Goal: Register for event/course

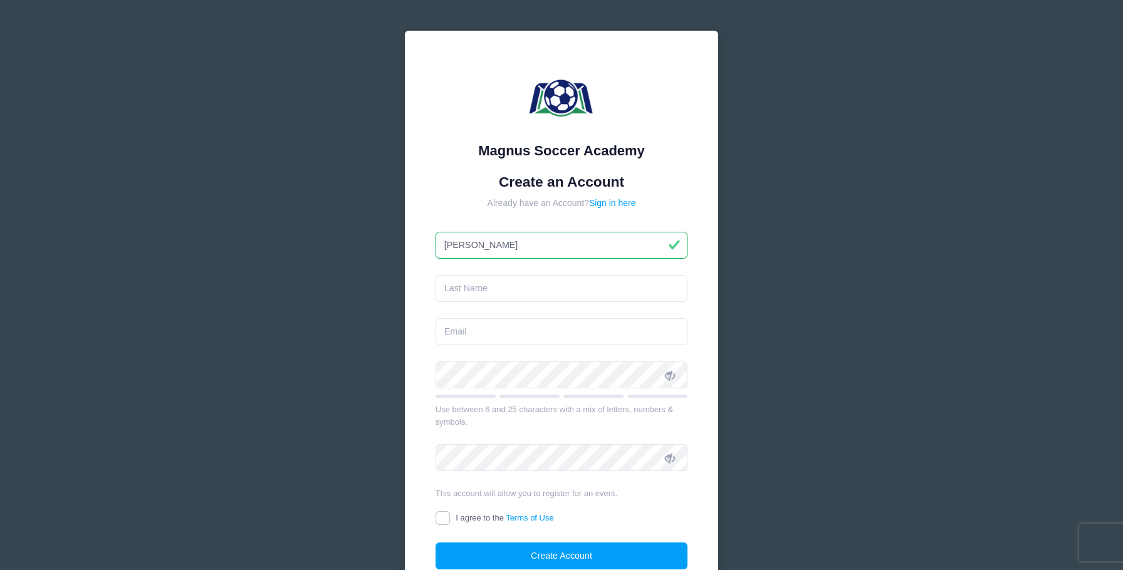
type input "[PERSON_NAME]"
type input "D'Ambrosia"
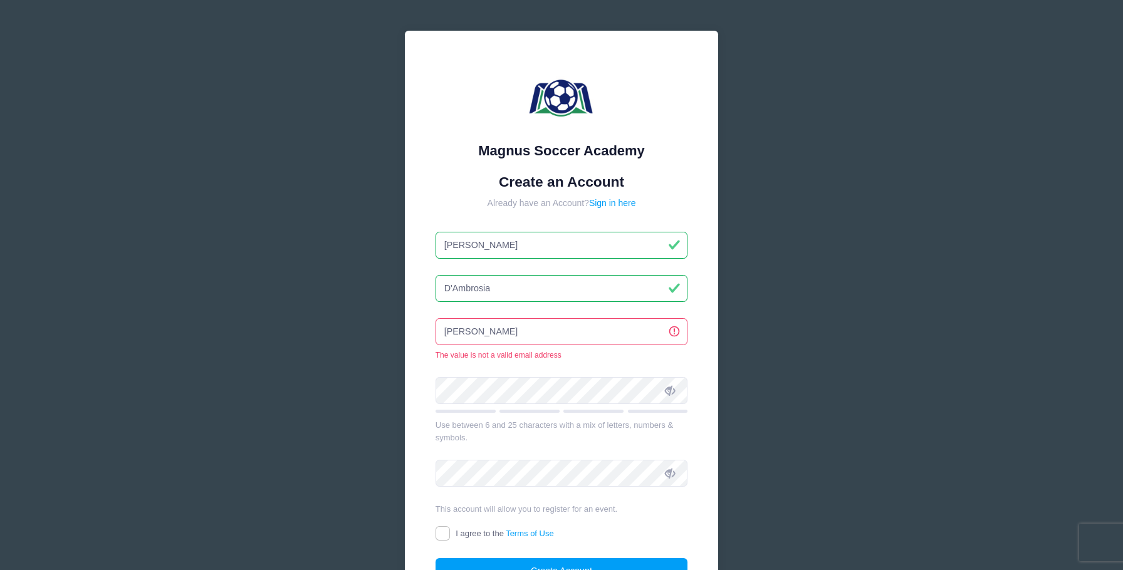
click at [565, 331] on input "[PERSON_NAME]" at bounding box center [562, 331] width 253 height 27
click at [556, 292] on input "D'Ambrosia" at bounding box center [562, 288] width 253 height 27
click at [557, 342] on input "[PERSON_NAME]" at bounding box center [562, 331] width 253 height 27
click at [528, 332] on input "[PERSON_NAME]" at bounding box center [562, 331] width 253 height 27
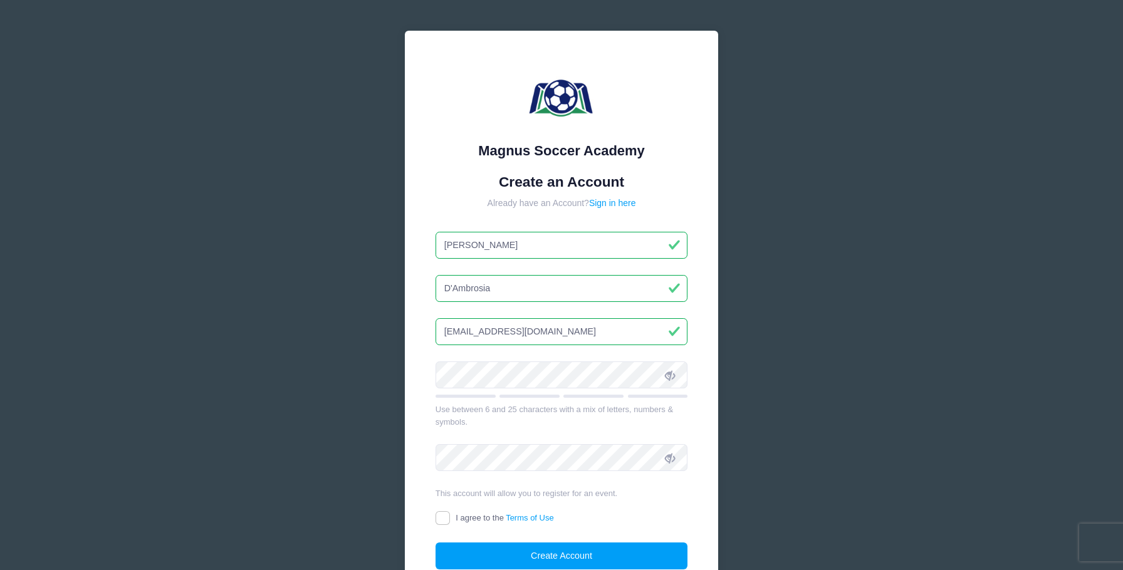
type input "[EMAIL_ADDRESS][DOMAIN_NAME]"
click at [446, 516] on input "I agree to the Terms of Use" at bounding box center [443, 518] width 14 height 14
checkbox input "true"
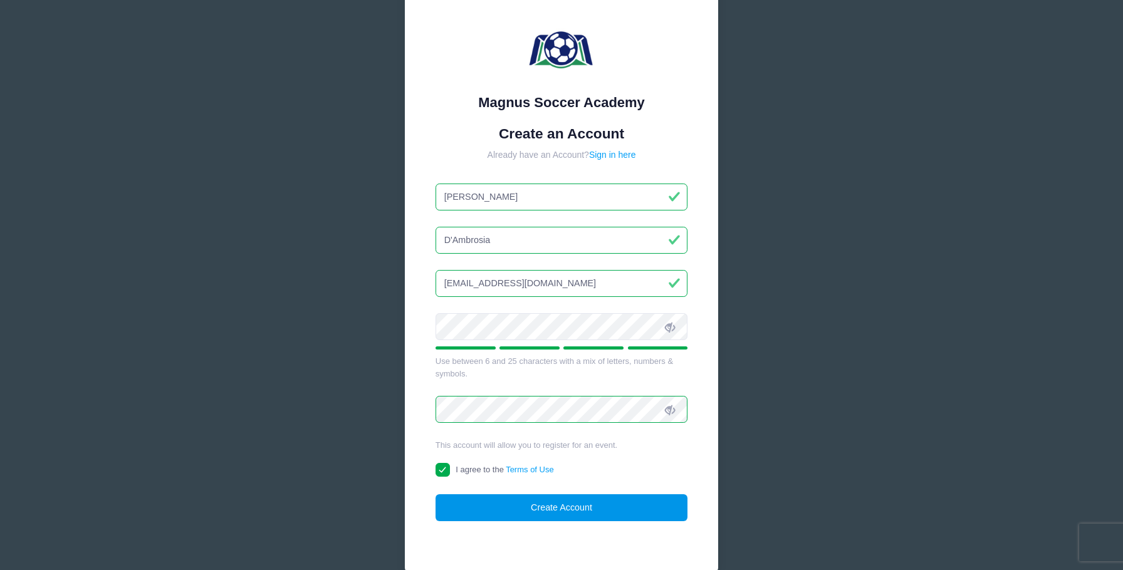
scroll to position [51, 0]
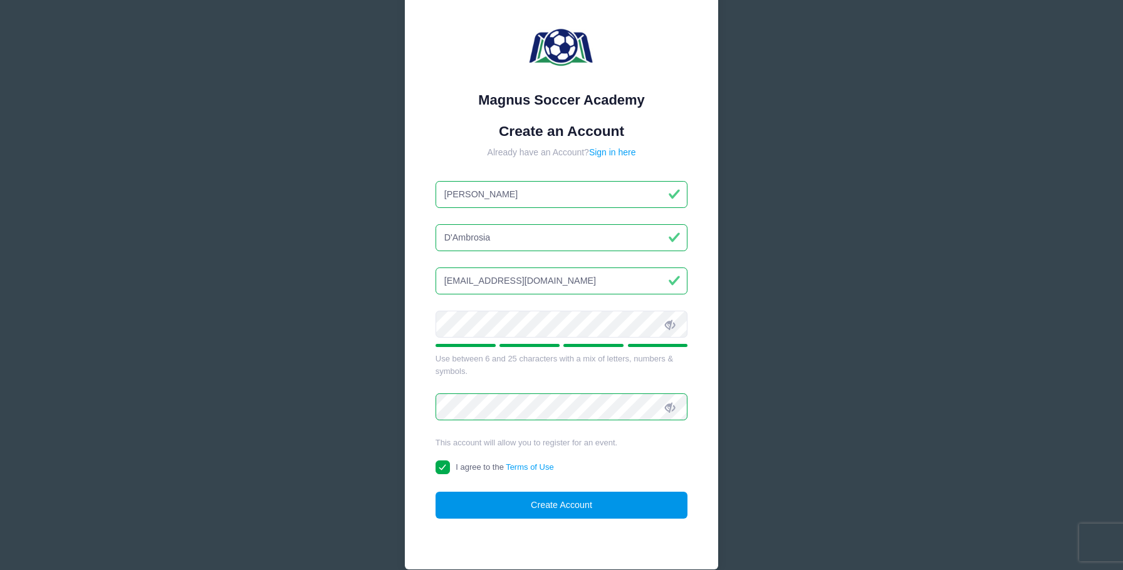
click at [568, 505] on button "Create Account" at bounding box center [562, 505] width 253 height 27
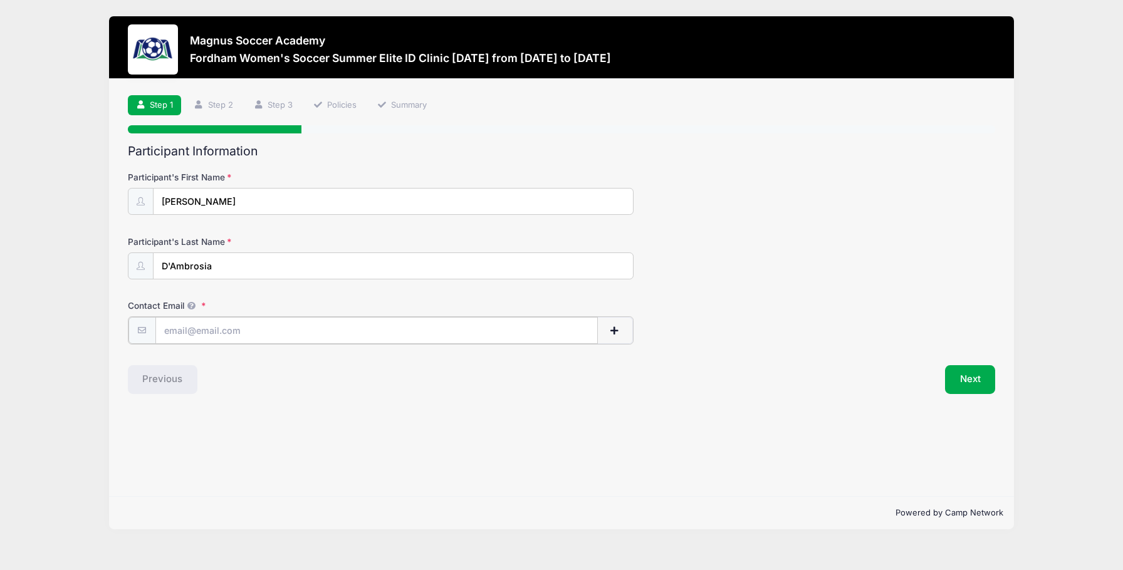
type input "[EMAIL_ADDRESS][DOMAIN_NAME]"
click at [973, 388] on button "Next" at bounding box center [970, 378] width 51 height 29
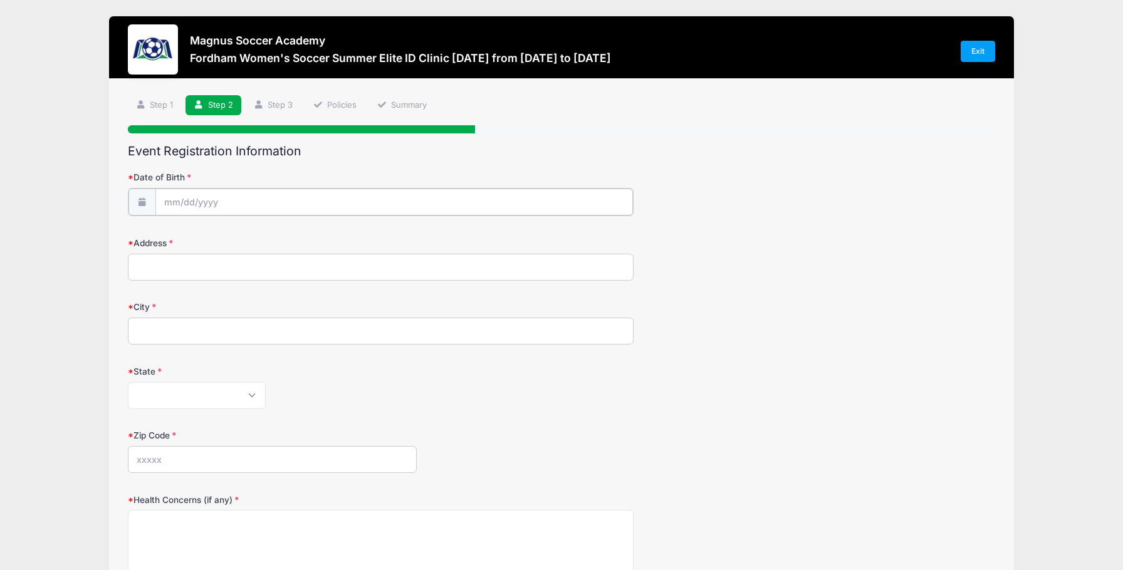
click at [170, 199] on input "Date of Birth" at bounding box center [394, 202] width 478 height 27
click at [314, 236] on icon at bounding box center [312, 235] width 8 height 8
select select "11"
click at [271, 232] on input "2025" at bounding box center [273, 233] width 41 height 19
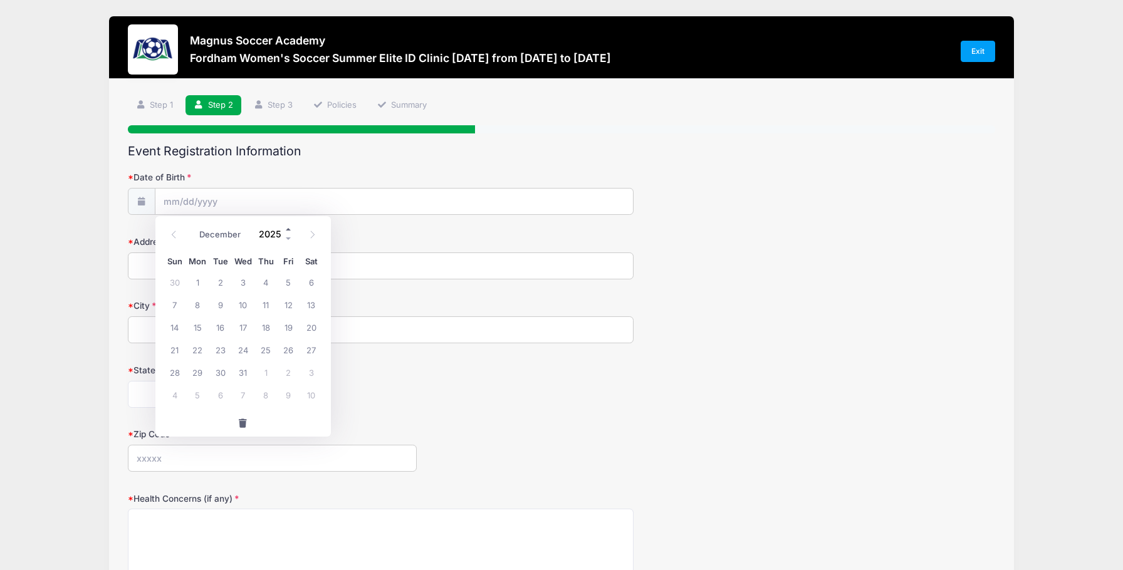
click at [289, 231] on span at bounding box center [288, 228] width 9 height 9
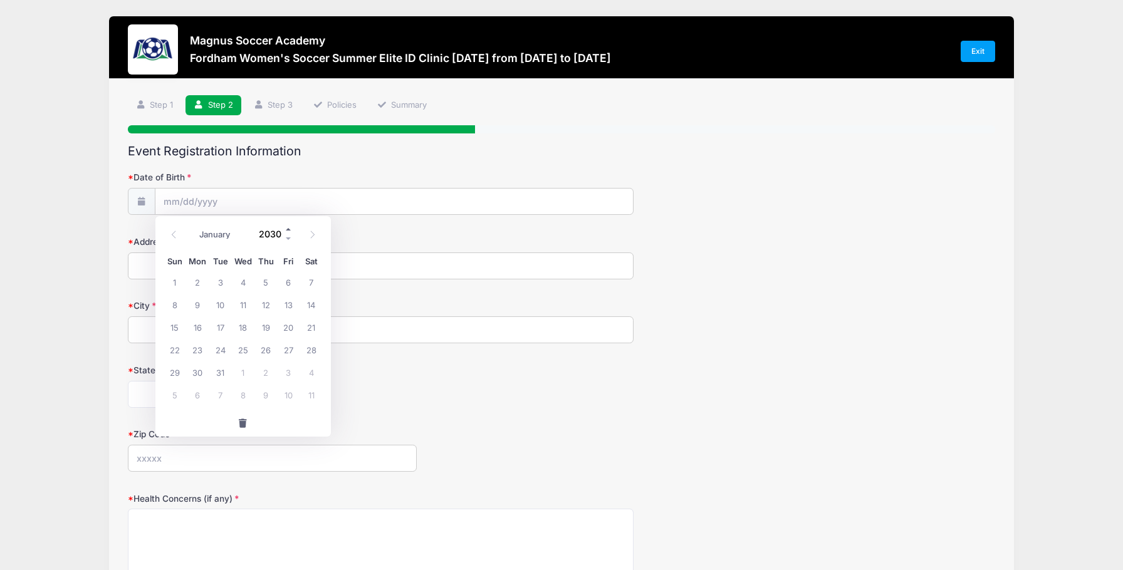
click at [289, 231] on span at bounding box center [288, 228] width 9 height 9
click at [289, 235] on span at bounding box center [288, 238] width 9 height 9
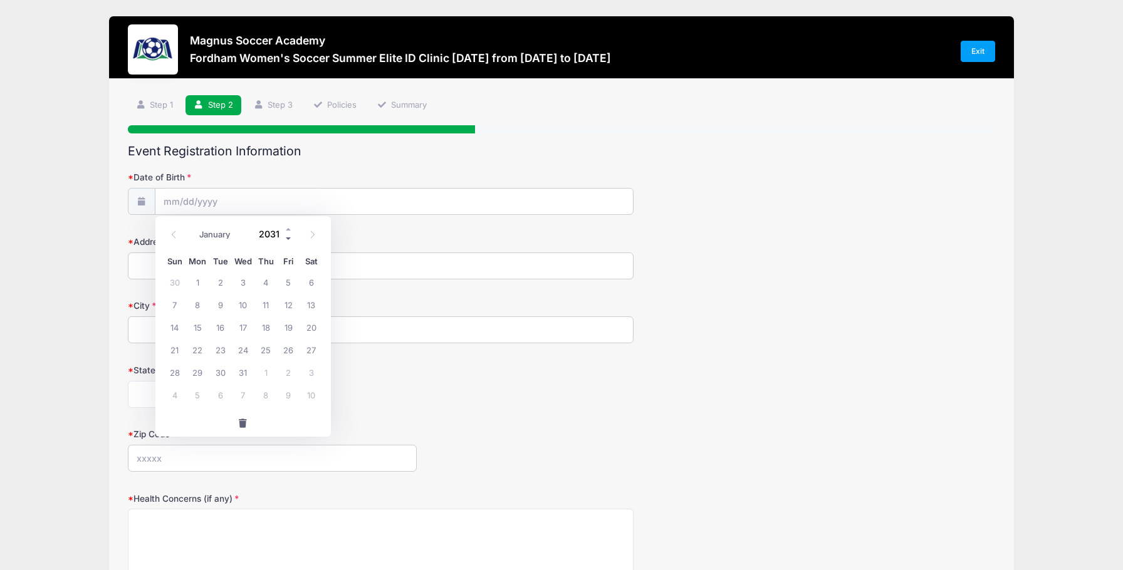
click at [289, 235] on span at bounding box center [288, 238] width 9 height 9
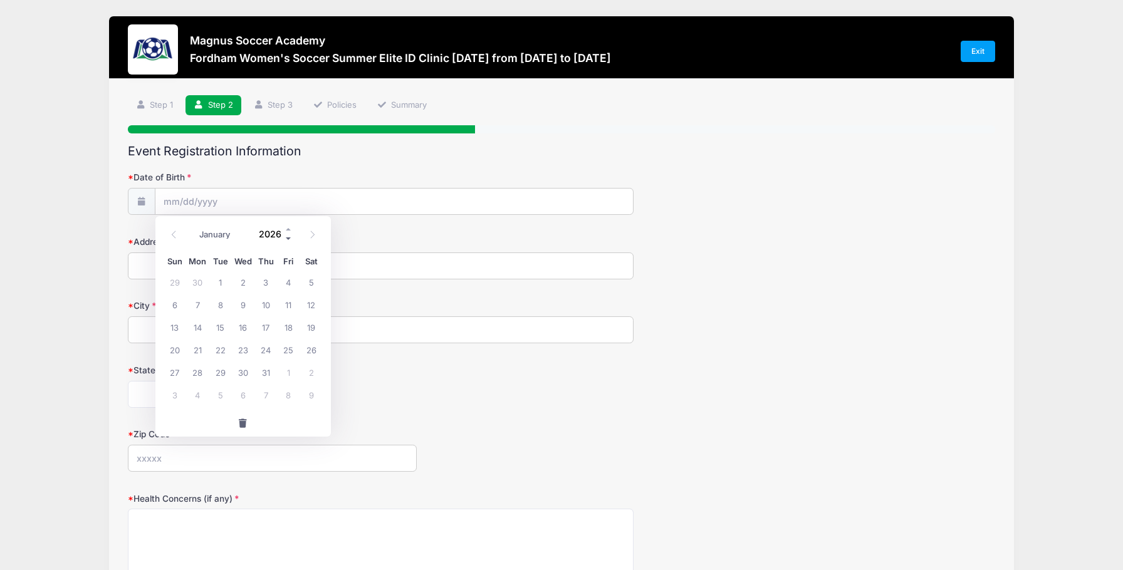
click at [289, 235] on span at bounding box center [288, 238] width 9 height 9
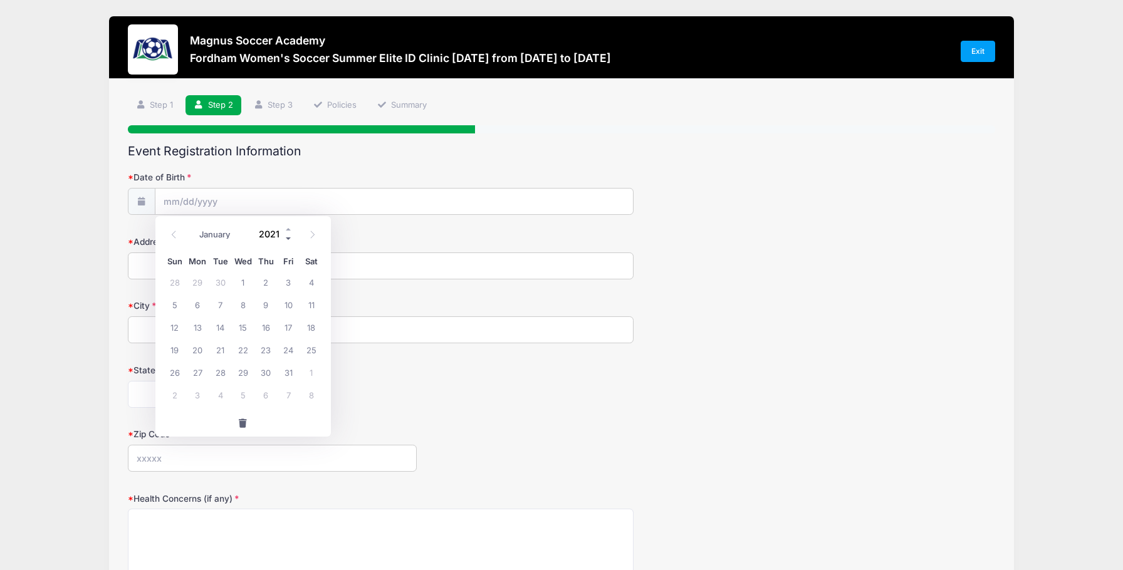
click at [289, 235] on span at bounding box center [288, 238] width 9 height 9
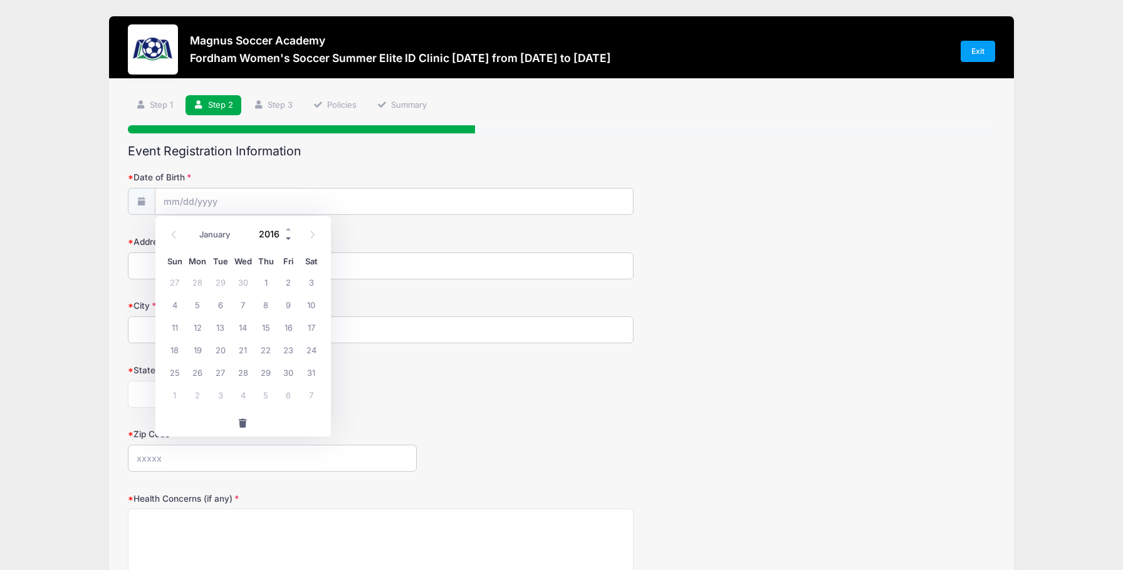
click at [289, 235] on span at bounding box center [288, 238] width 9 height 9
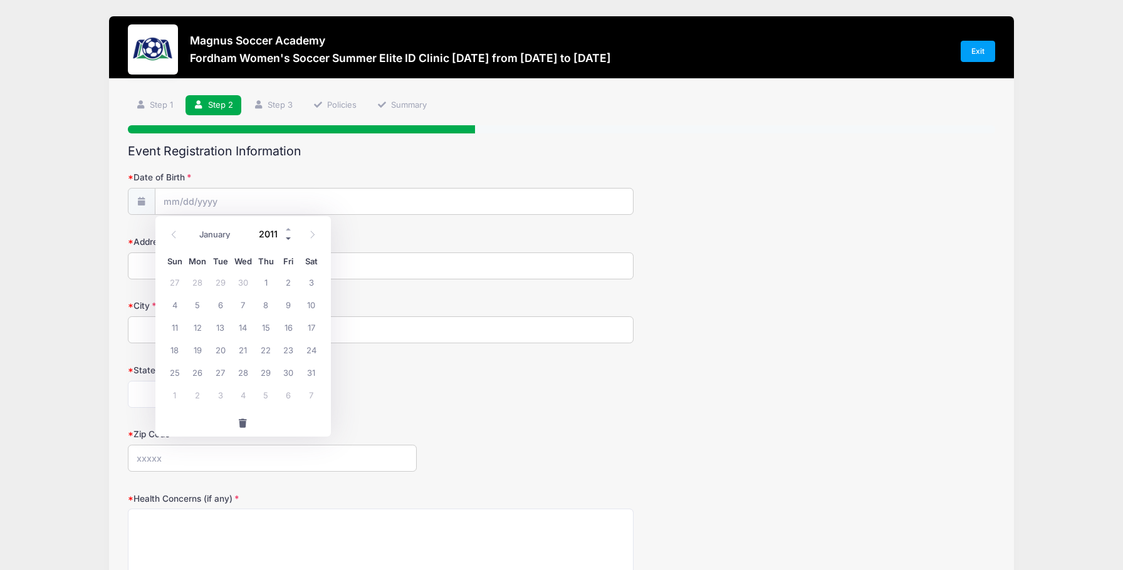
click at [289, 235] on span at bounding box center [288, 238] width 9 height 9
type input "2007"
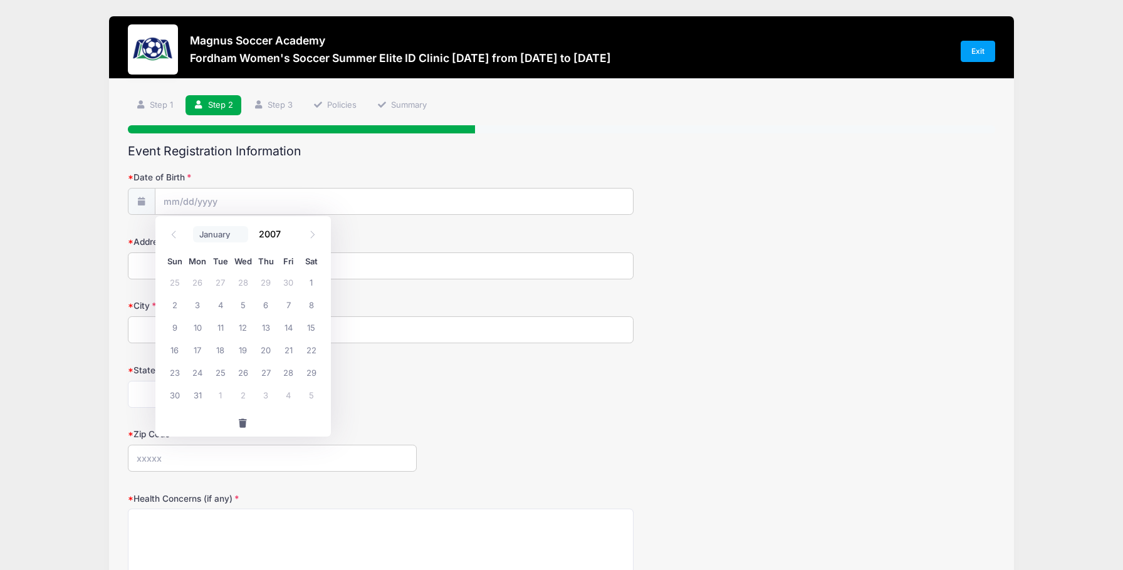
select select "8"
click at [243, 348] on span "19" at bounding box center [243, 349] width 23 height 23
type input "[DATE]"
type input "[STREET_ADDRESS]"
type input "Lone Tree"
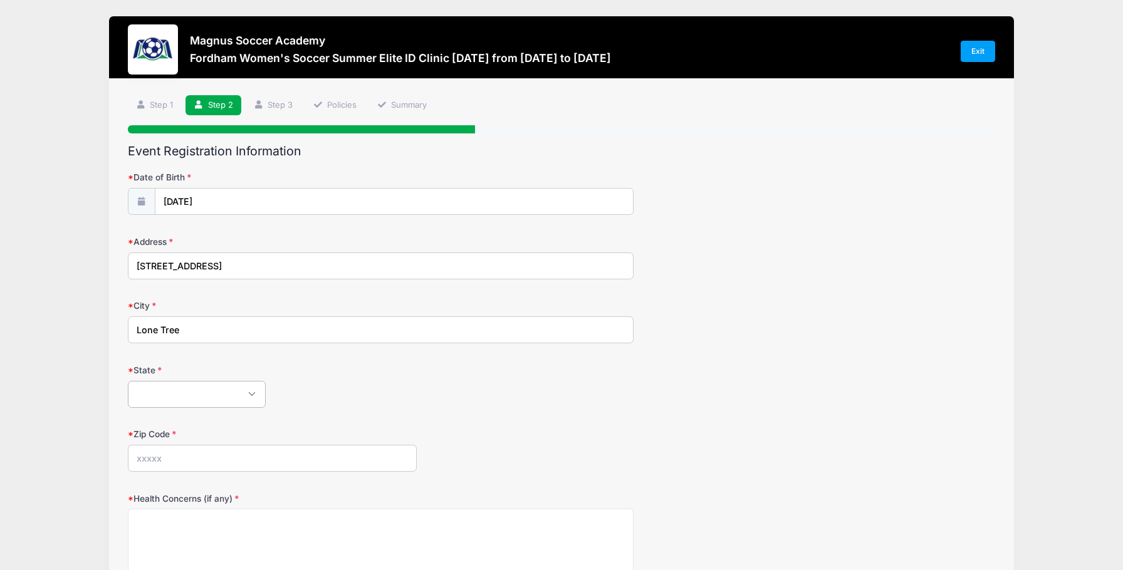
select select "CO"
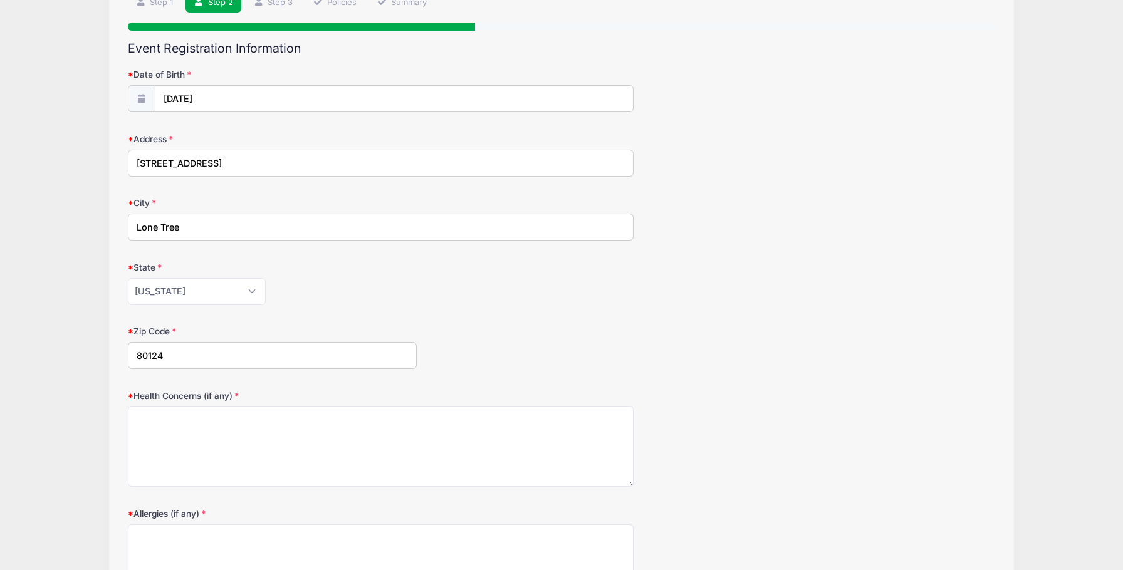
scroll to position [103, 0]
type input "80124"
click at [169, 446] on textarea "Health Concerns (if any)" at bounding box center [381, 446] width 506 height 81
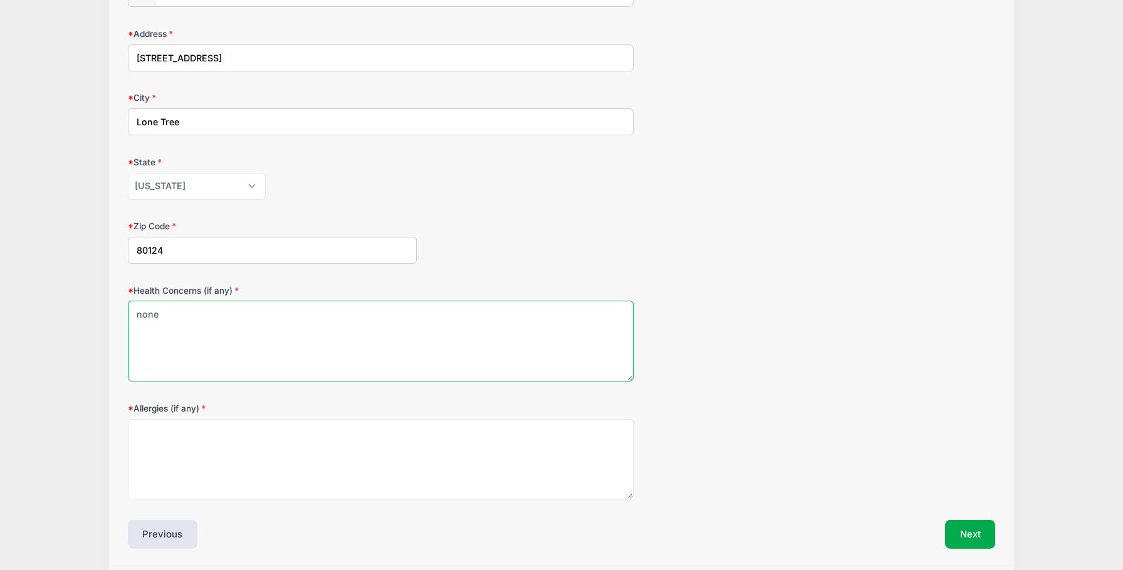
scroll to position [214, 0]
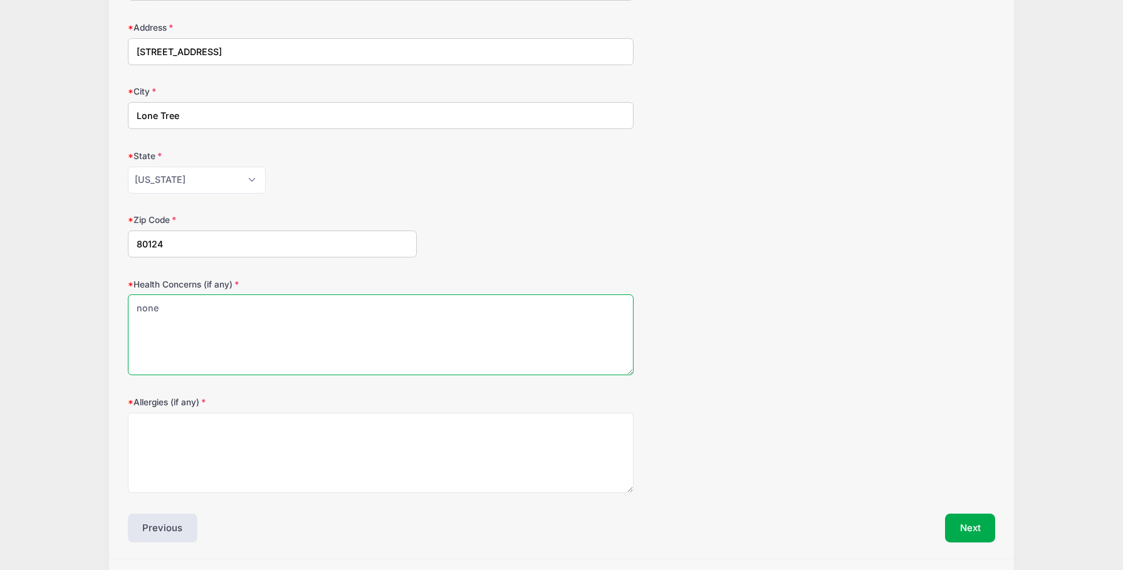
type textarea "none"
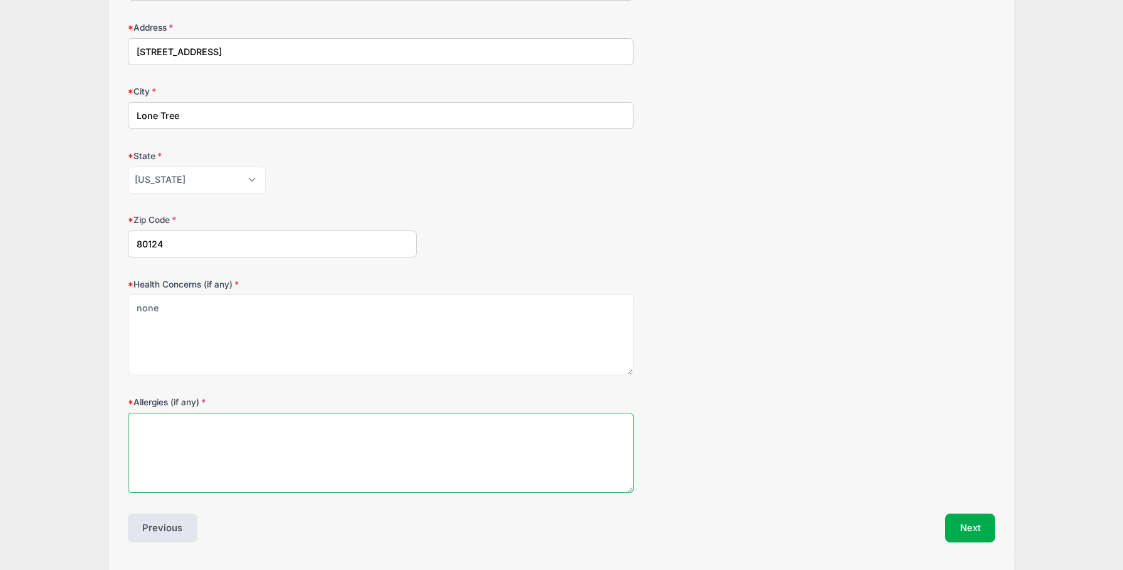
click at [167, 462] on textarea "Allergies (if any)" at bounding box center [381, 453] width 506 height 81
type textarea "none"
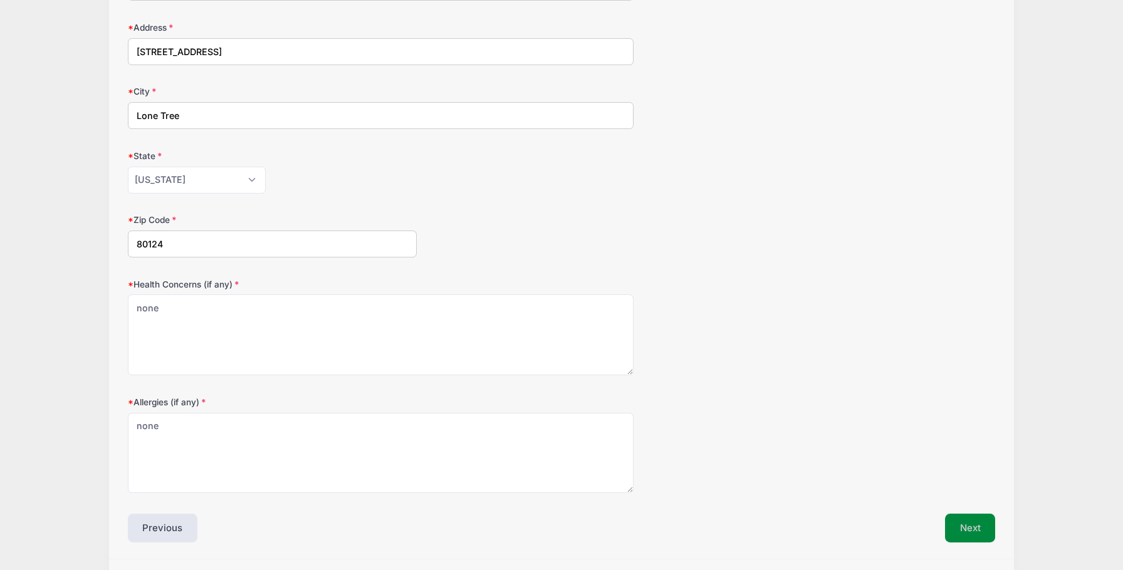
click at [959, 523] on button "Next" at bounding box center [970, 528] width 51 height 29
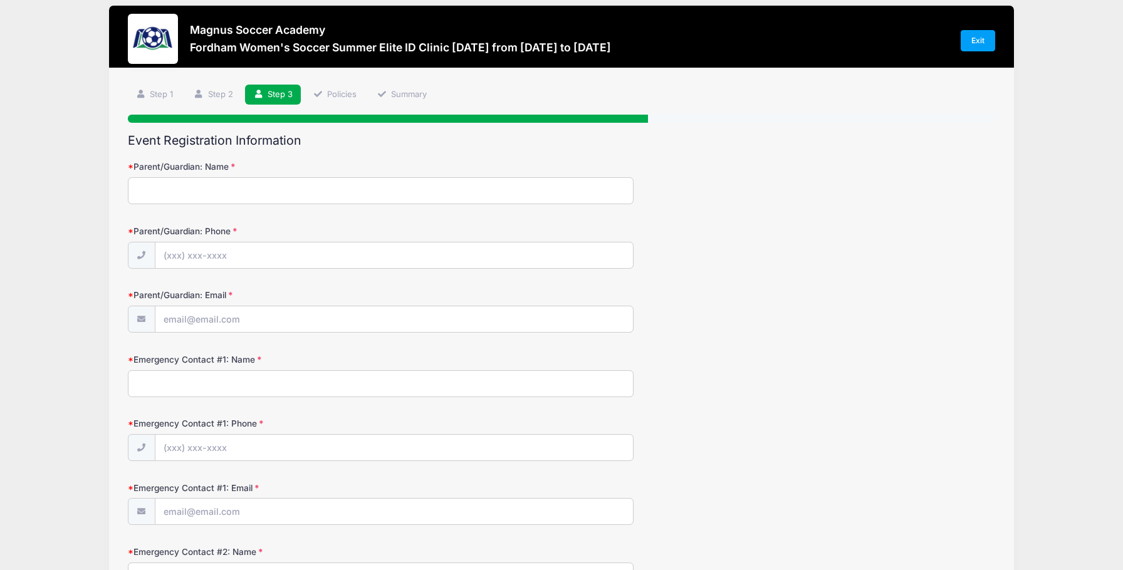
scroll to position [0, 0]
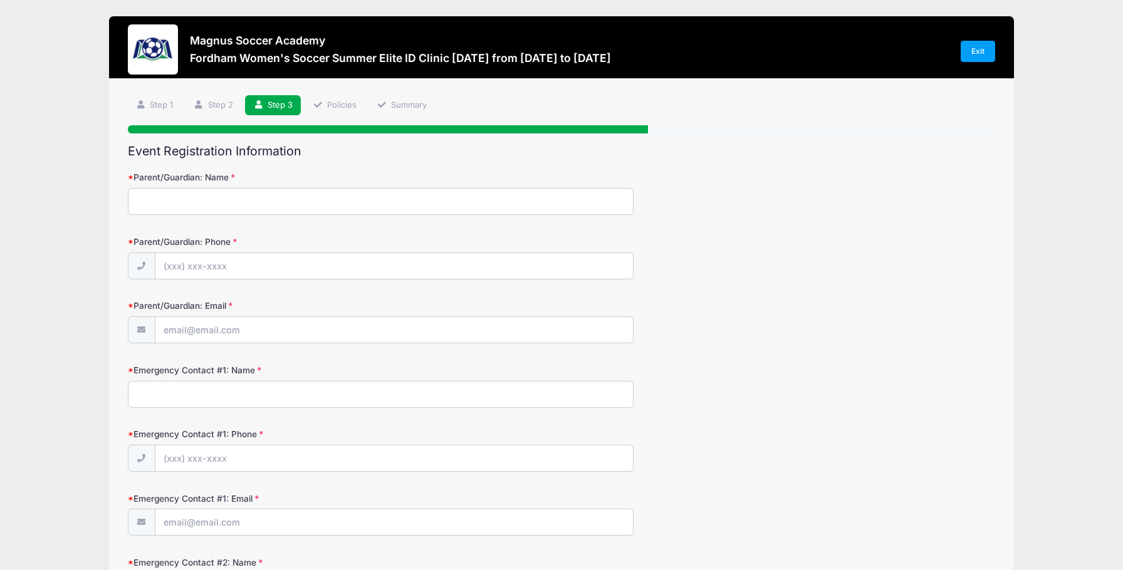
type input "[PERSON_NAME]"
type input "[PHONE_NUMBER]"
type input "[EMAIL_ADDRESS][DOMAIN_NAME]"
type input "R"
type input "[PERSON_NAME]"
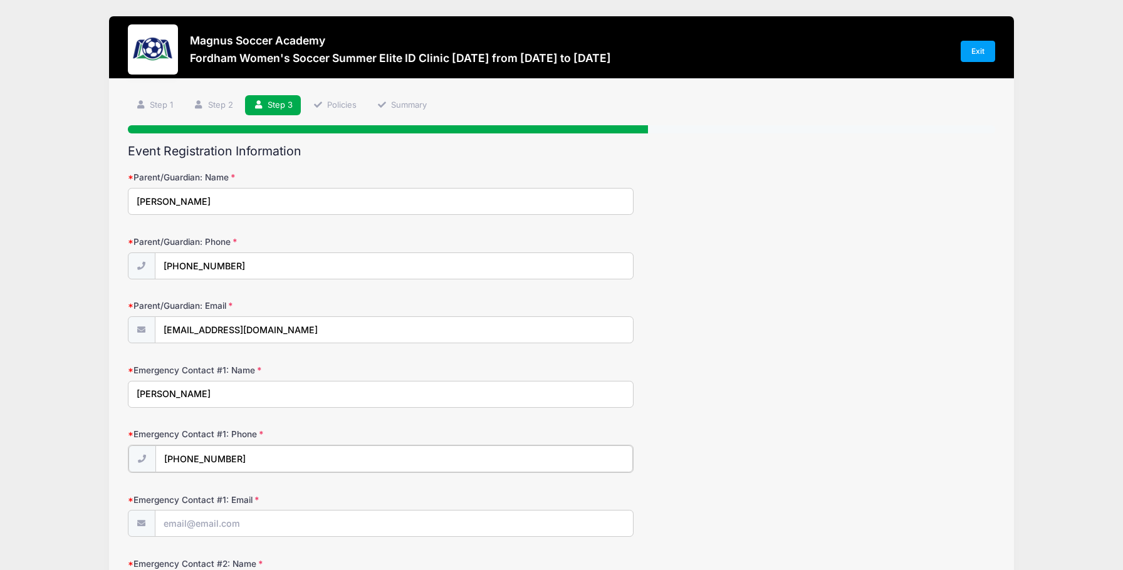
type input "[PHONE_NUMBER]"
type input "[EMAIL_ADDRESS][DOMAIN_NAME]"
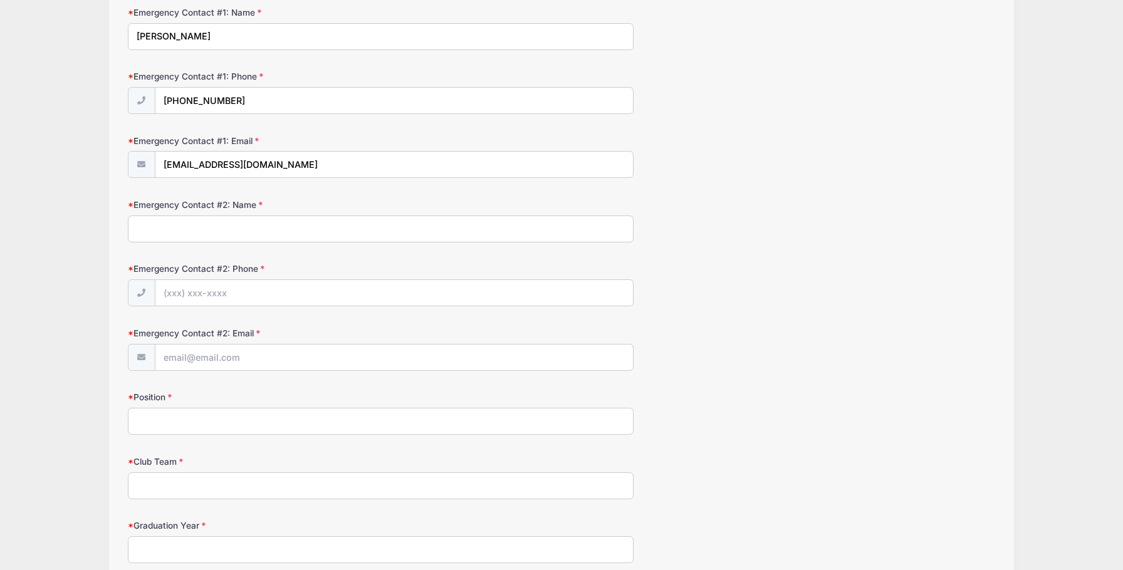
scroll to position [385, 0]
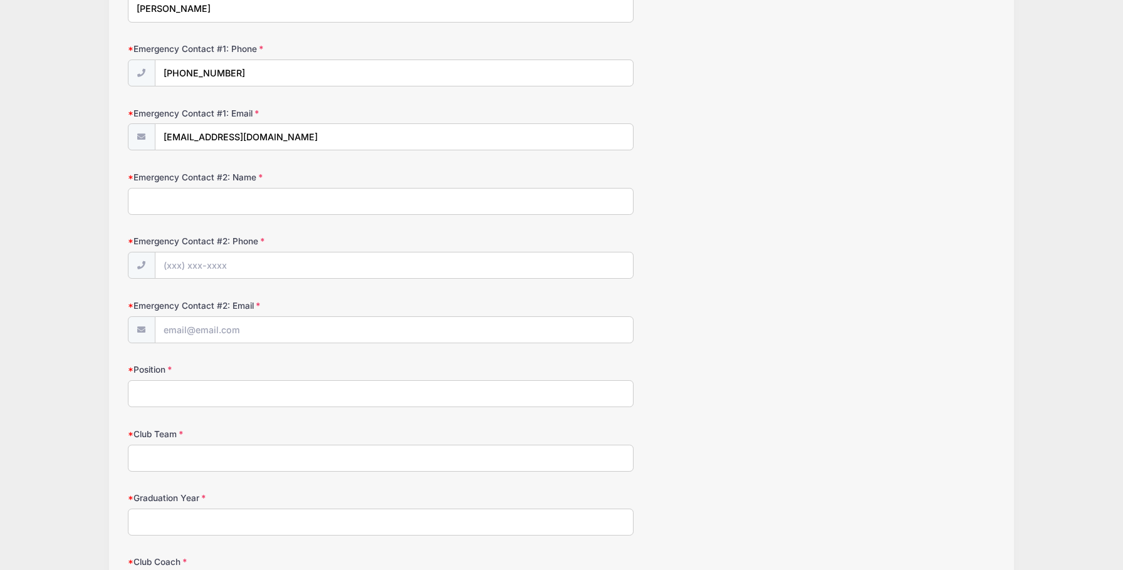
click at [192, 389] on input "Position" at bounding box center [381, 393] width 506 height 27
type input "Forward/Winger"
click at [172, 451] on input "Club Team" at bounding box center [381, 458] width 506 height 27
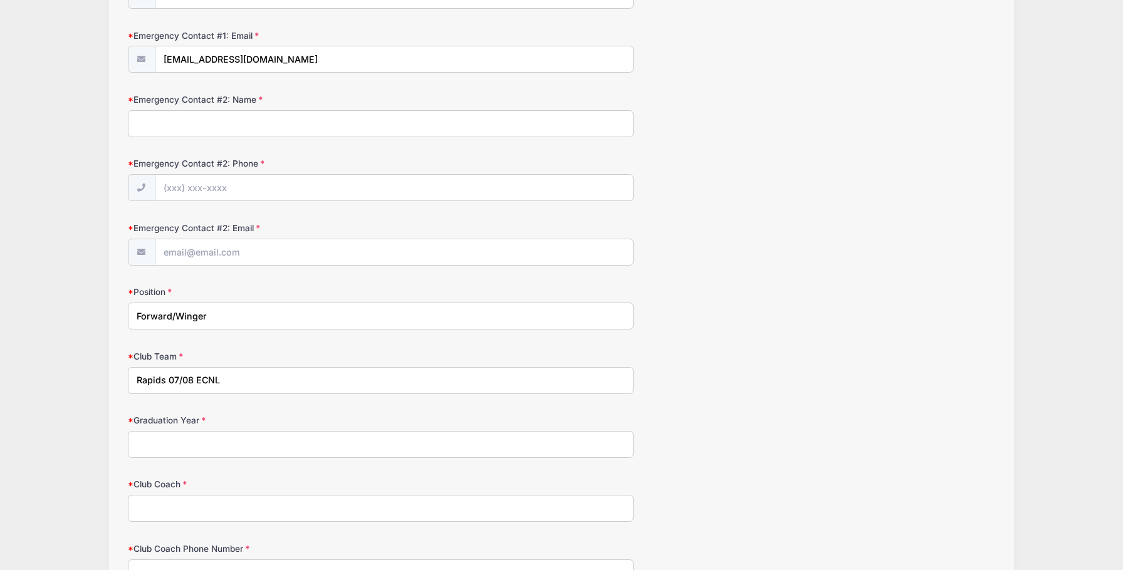
scroll to position [466, 0]
type input "Rapids 07/08 ECNL"
click at [175, 438] on input "Graduation Year" at bounding box center [381, 442] width 506 height 27
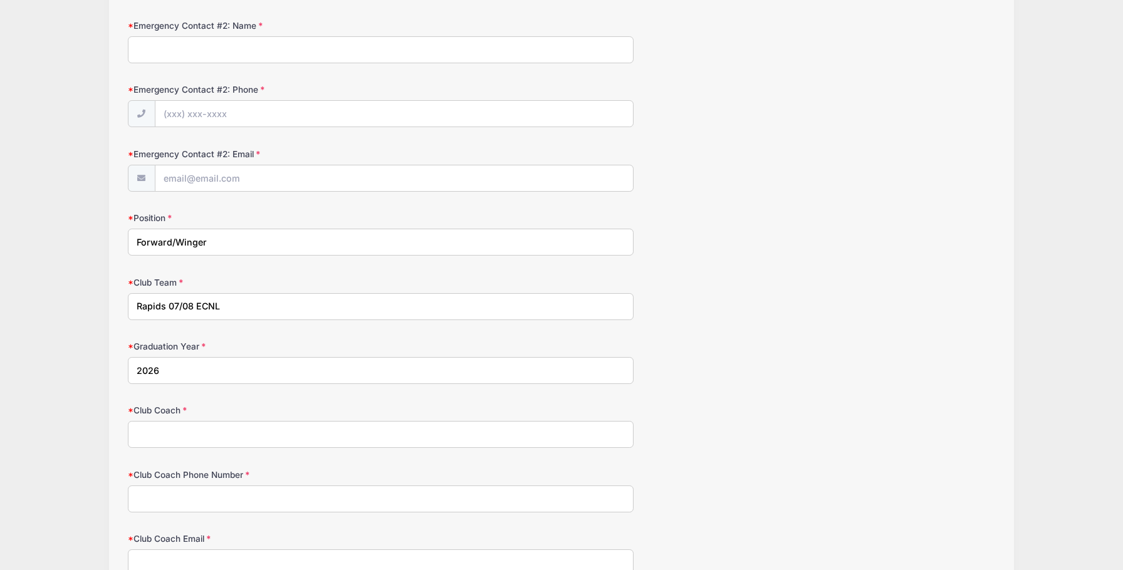
scroll to position [539, 0]
type input "2026"
click at [167, 425] on input "Club Coach" at bounding box center [381, 432] width 506 height 27
type input "[PERSON_NAME]"
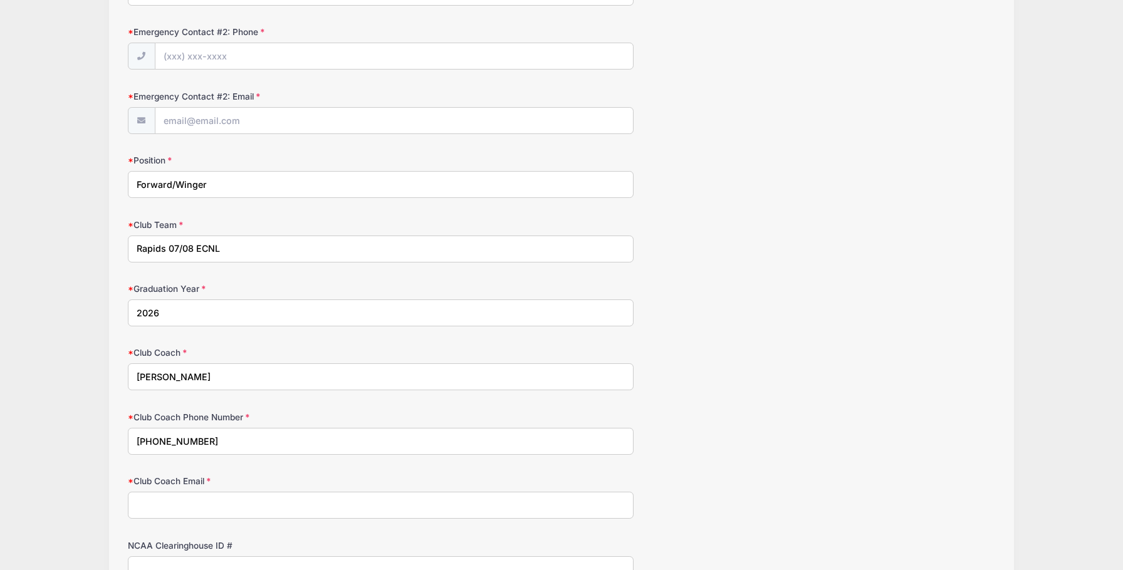
scroll to position [597, 0]
type input "[PHONE_NUMBER]"
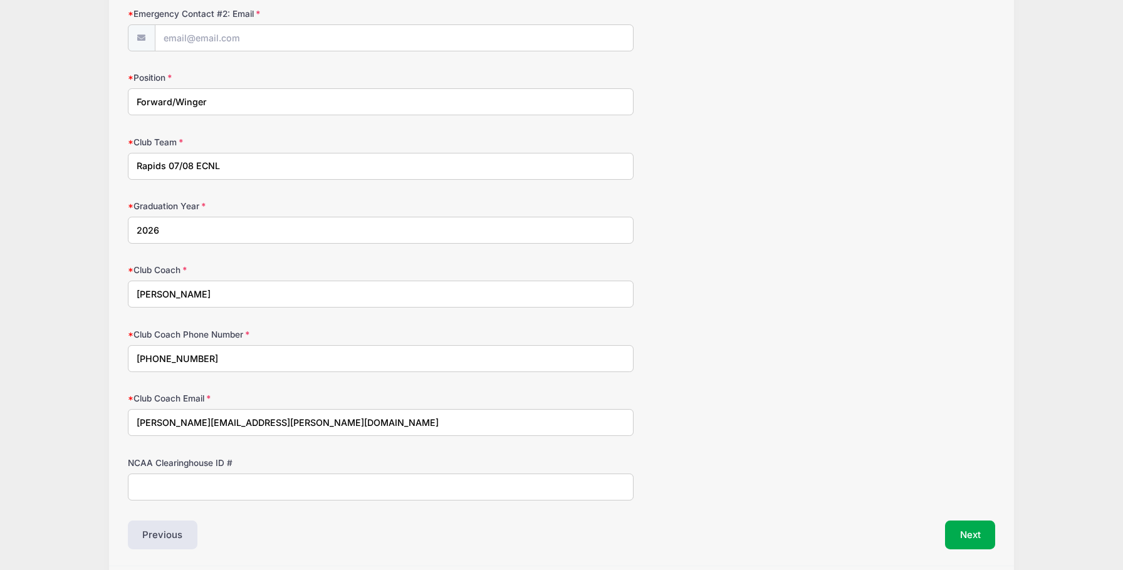
scroll to position [699, 0]
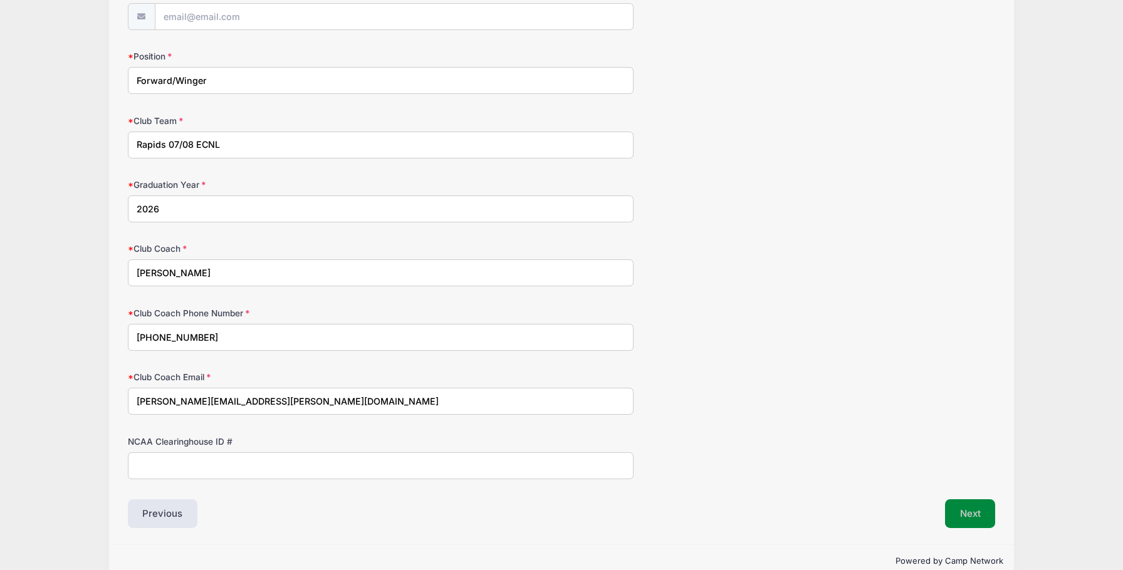
type input "[PERSON_NAME][EMAIL_ADDRESS][PERSON_NAME][DOMAIN_NAME]"
click at [974, 505] on button "Next" at bounding box center [970, 513] width 51 height 29
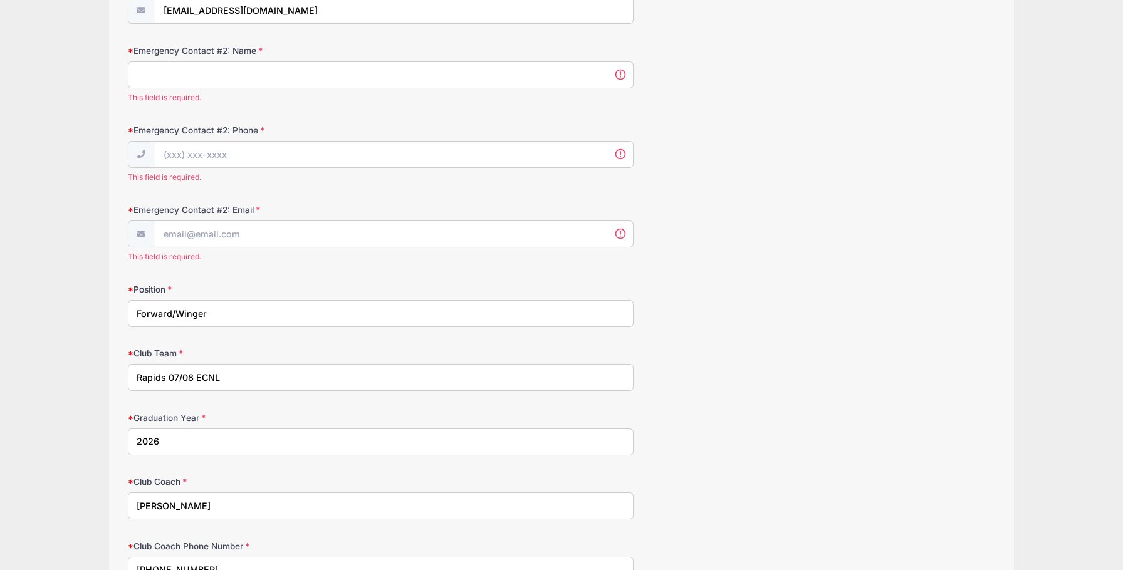
scroll to position [489, 0]
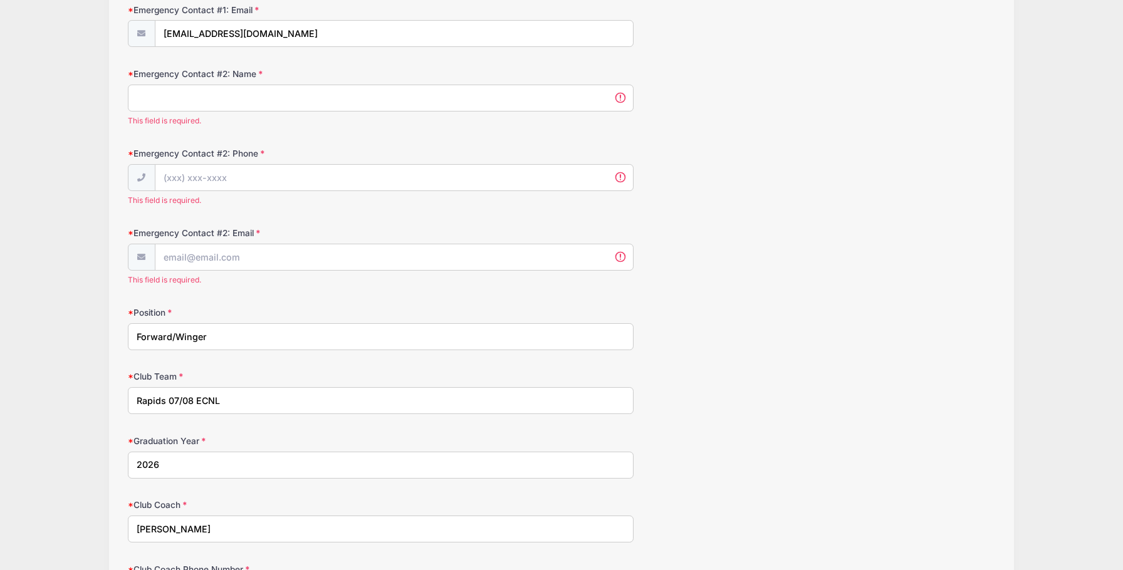
click at [271, 97] on input "Emergency Contact #2: Name" at bounding box center [381, 98] width 506 height 27
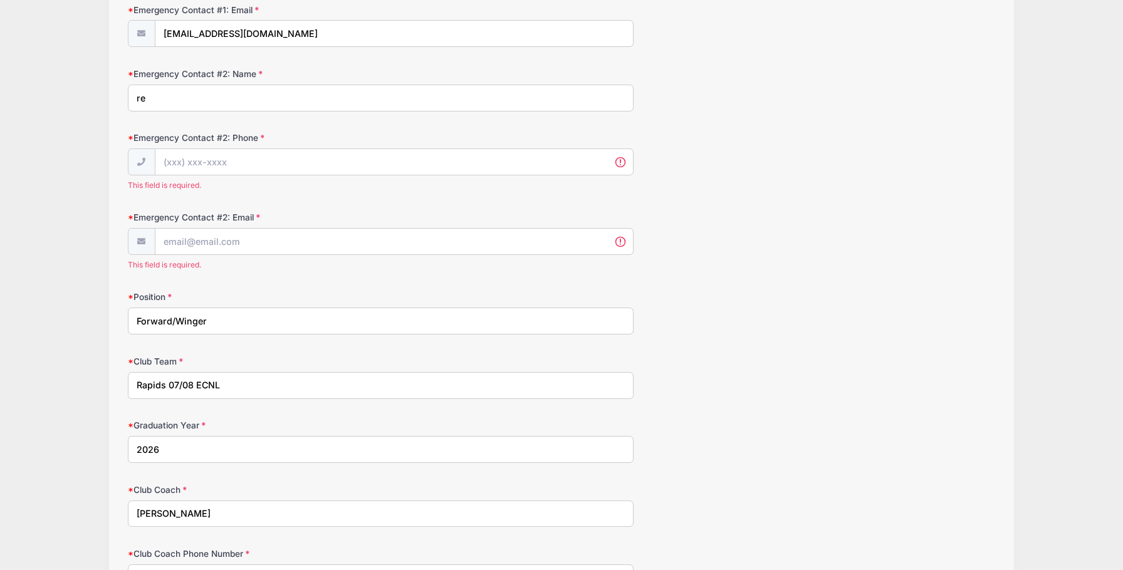
type input "r"
type input "[PERSON_NAME]"
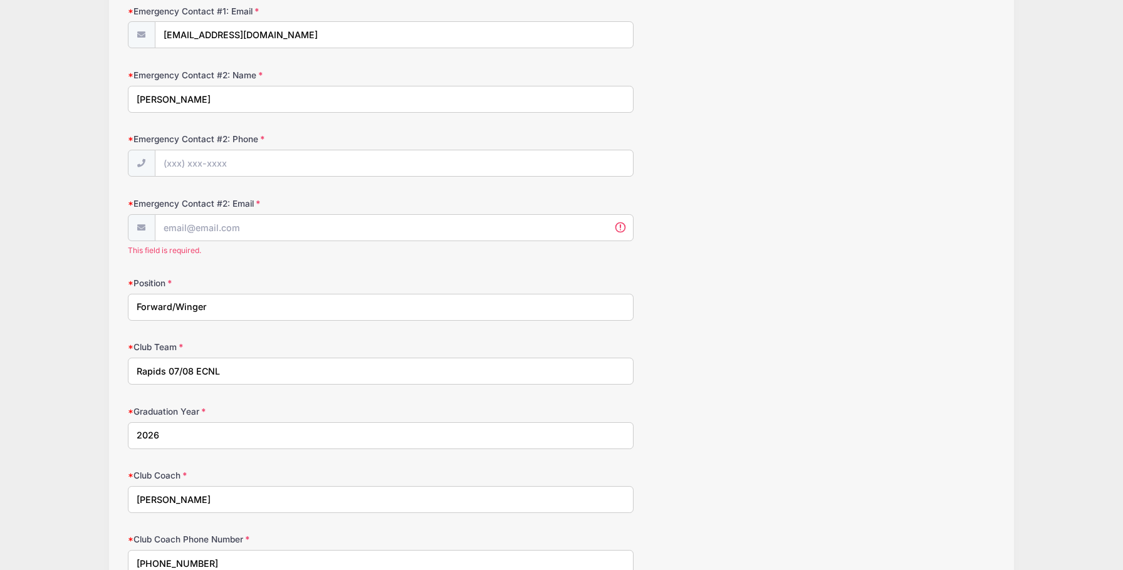
type input "[PHONE_NUMBER]"
type input "3035182322"
type input "[EMAIL_ADDRESS][DOMAIN_NAME]"
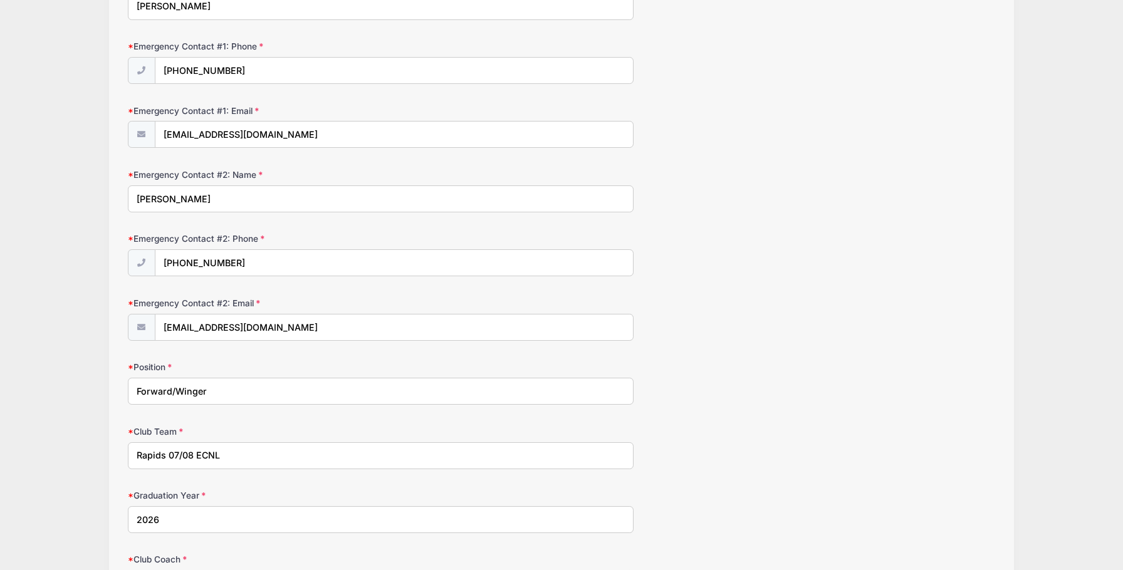
scroll to position [384, 0]
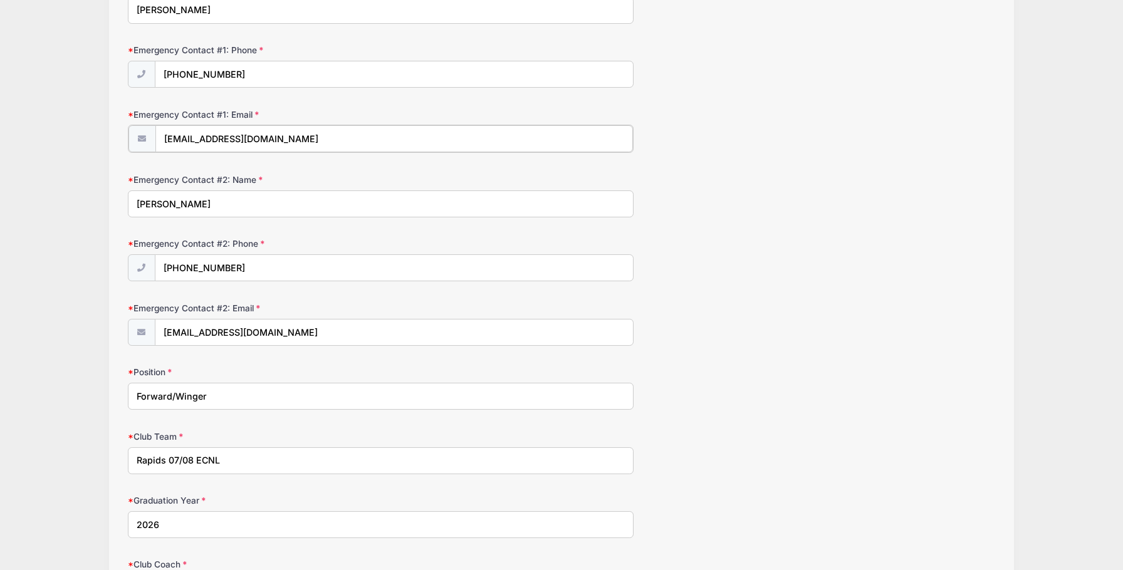
click at [232, 136] on input "[EMAIL_ADDRESS][DOMAIN_NAME]" at bounding box center [394, 138] width 478 height 27
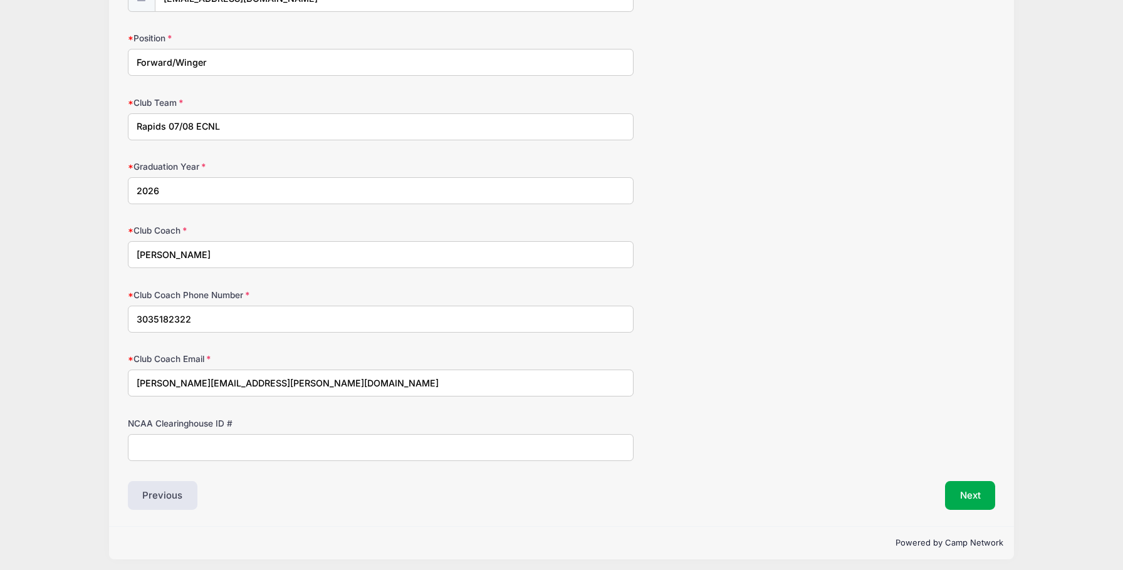
scroll to position [717, 0]
type input "[EMAIL_ADDRESS][DOMAIN_NAME]"
click at [206, 311] on input "3035182322" at bounding box center [381, 319] width 506 height 27
type input "3"
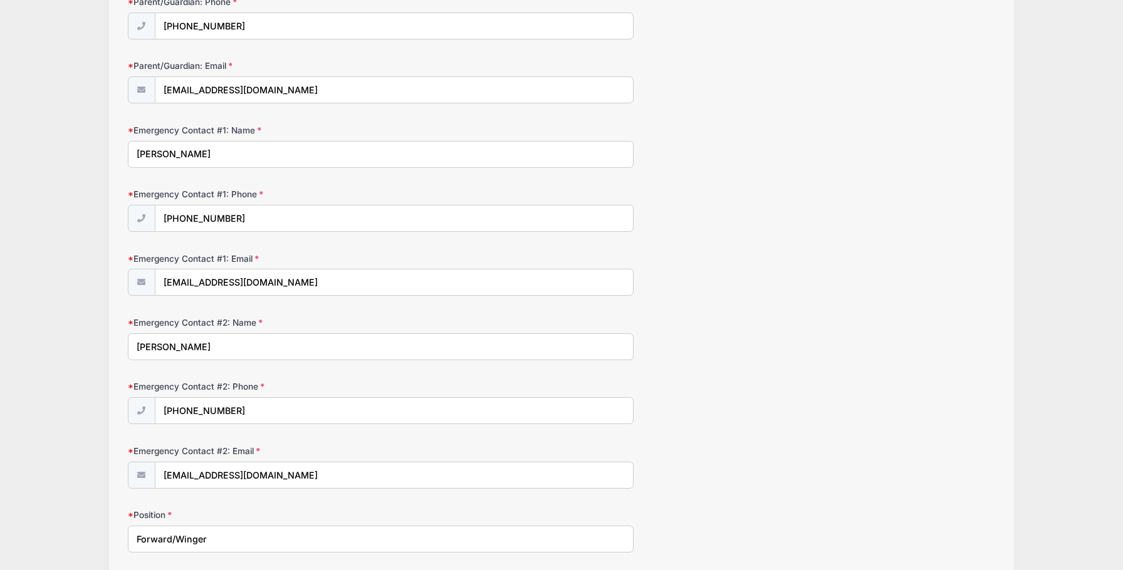
scroll to position [240, 0]
type input "[PHONE_NUMBER]"
click at [235, 214] on input "[PHONE_NUMBER]" at bounding box center [394, 219] width 478 height 27
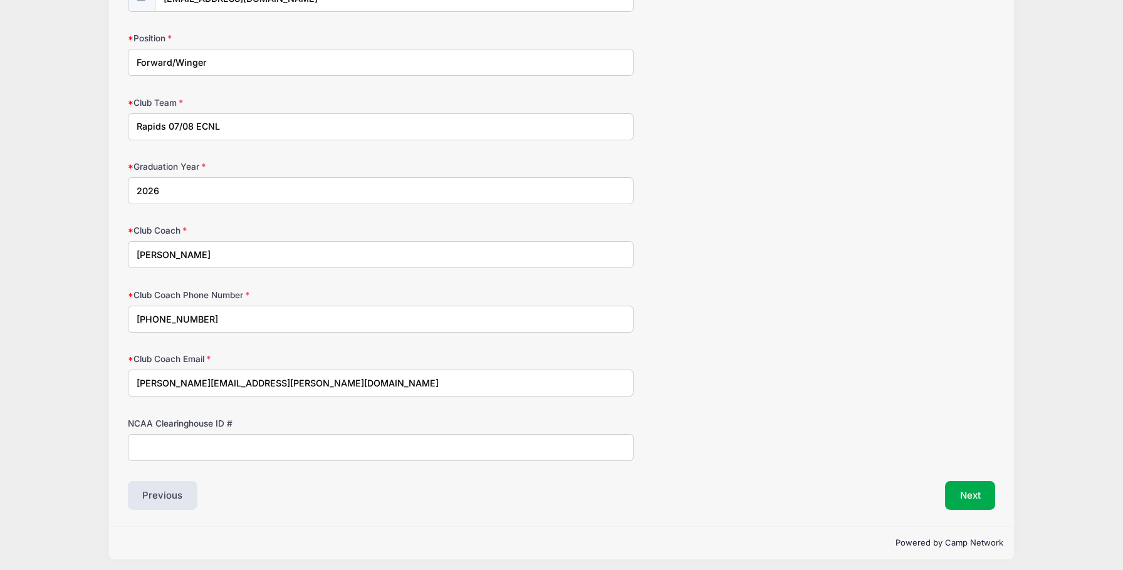
scroll to position [717, 0]
type input "[PHONE_NUMBER]"
click at [970, 489] on button "Next" at bounding box center [970, 496] width 51 height 29
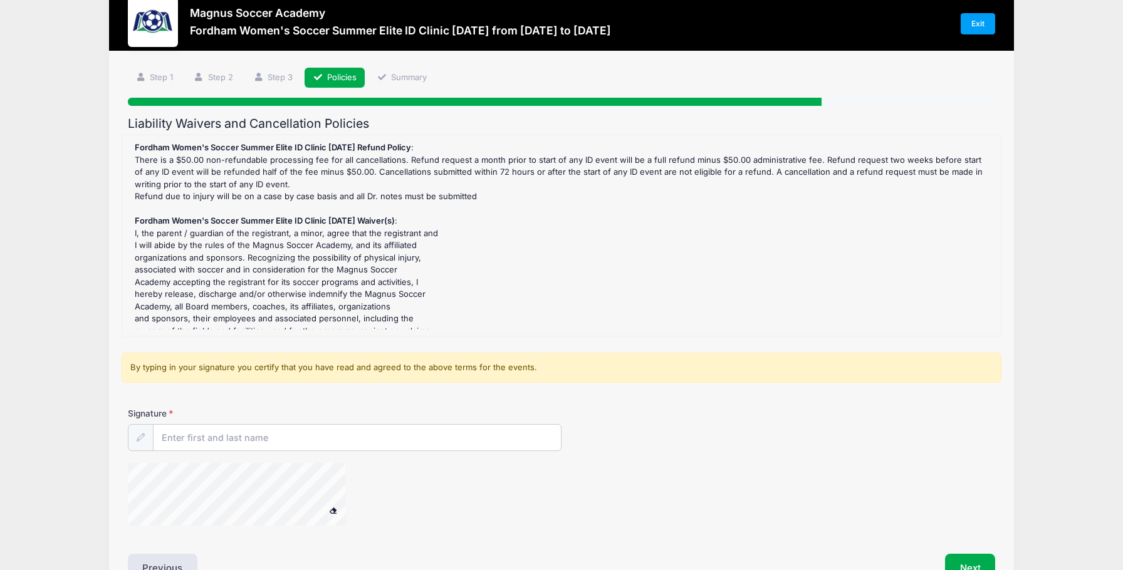
scroll to position [0, 0]
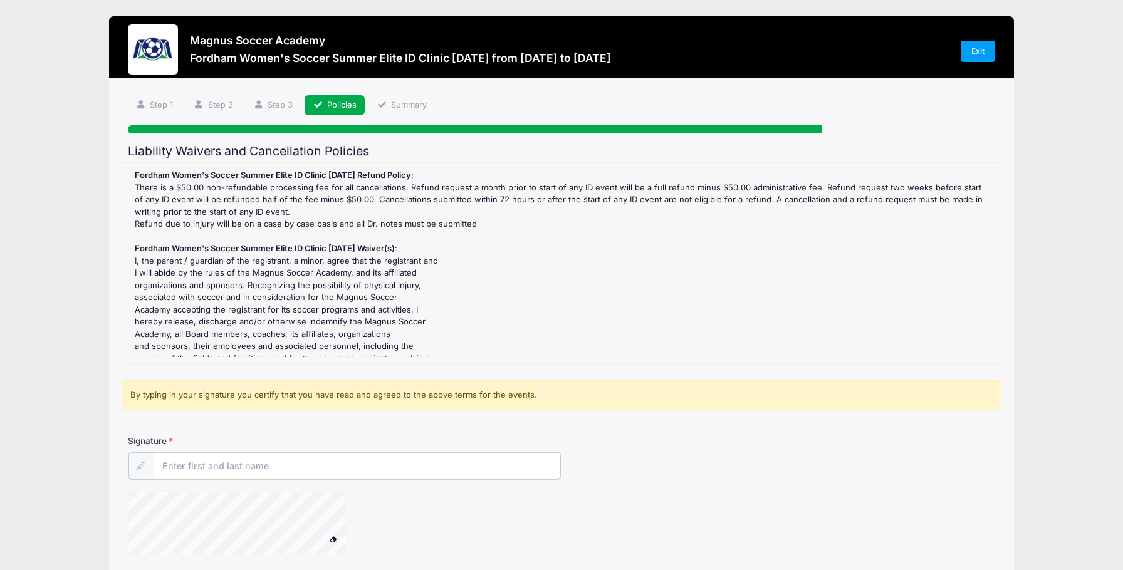
click at [285, 471] on input "Signature" at bounding box center [357, 465] width 407 height 27
click at [192, 464] on input "[PERSON_NAME]" at bounding box center [357, 465] width 407 height 27
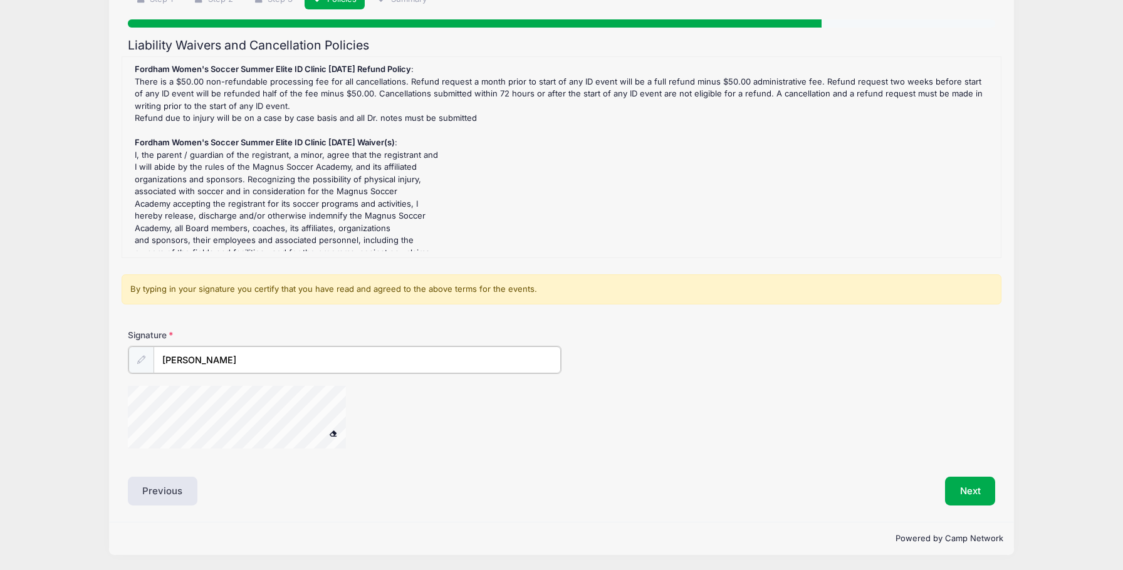
scroll to position [105, 0]
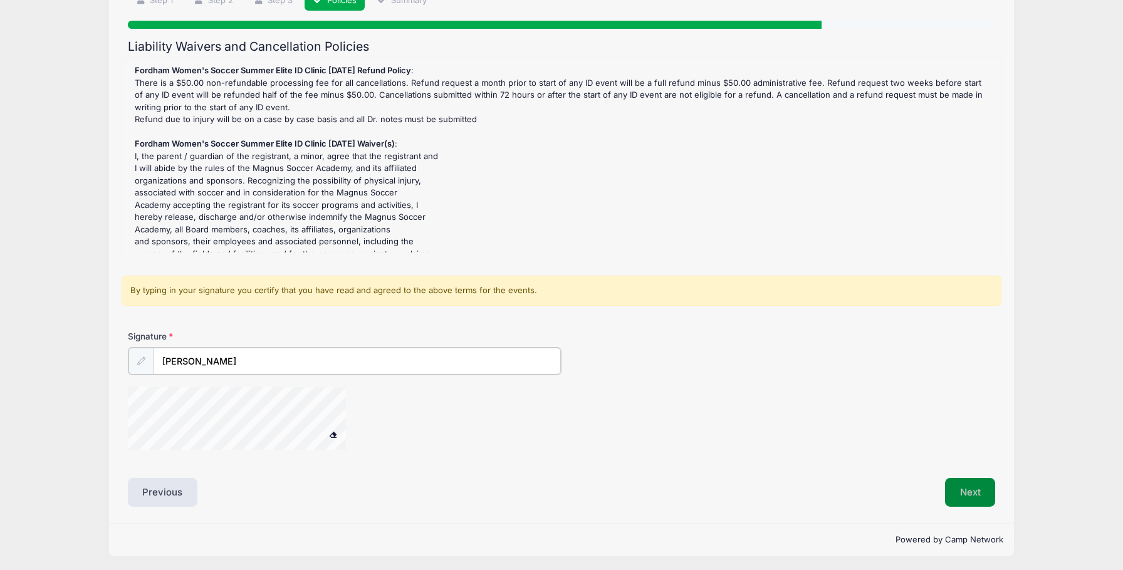
type input "[PERSON_NAME]"
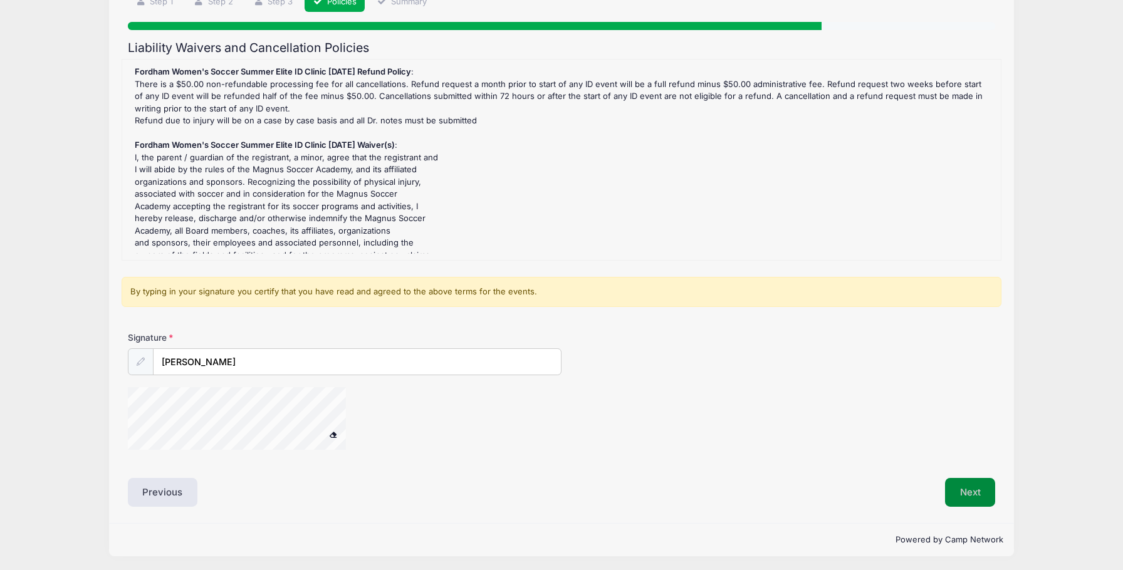
click at [983, 484] on button "Next" at bounding box center [970, 492] width 51 height 29
click at [967, 489] on button "Next" at bounding box center [970, 492] width 51 height 29
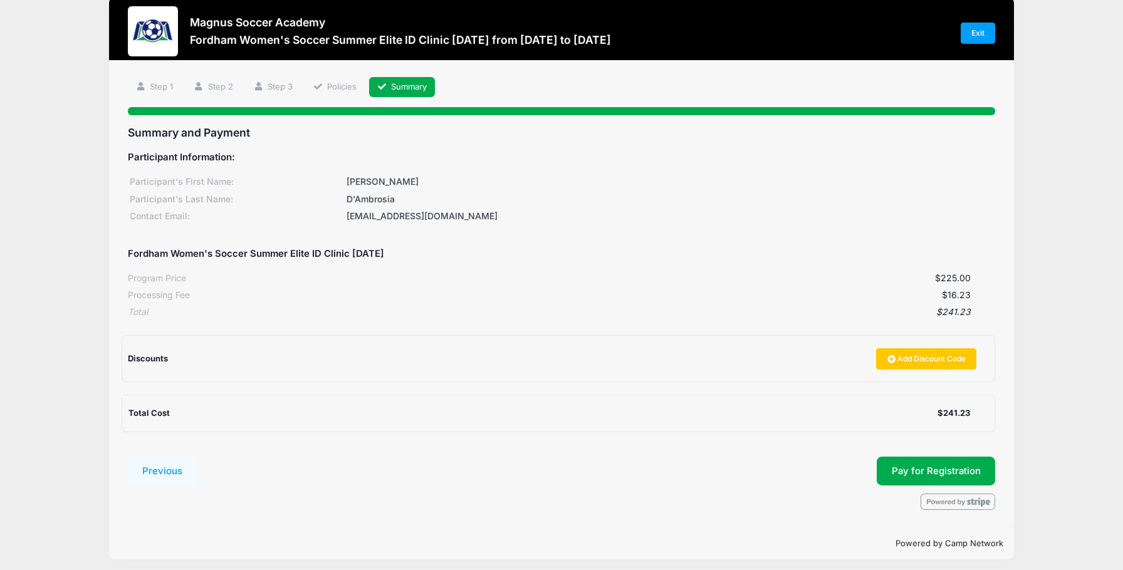
scroll to position [18, 0]
click at [226, 86] on link "Step 2" at bounding box center [213, 88] width 56 height 21
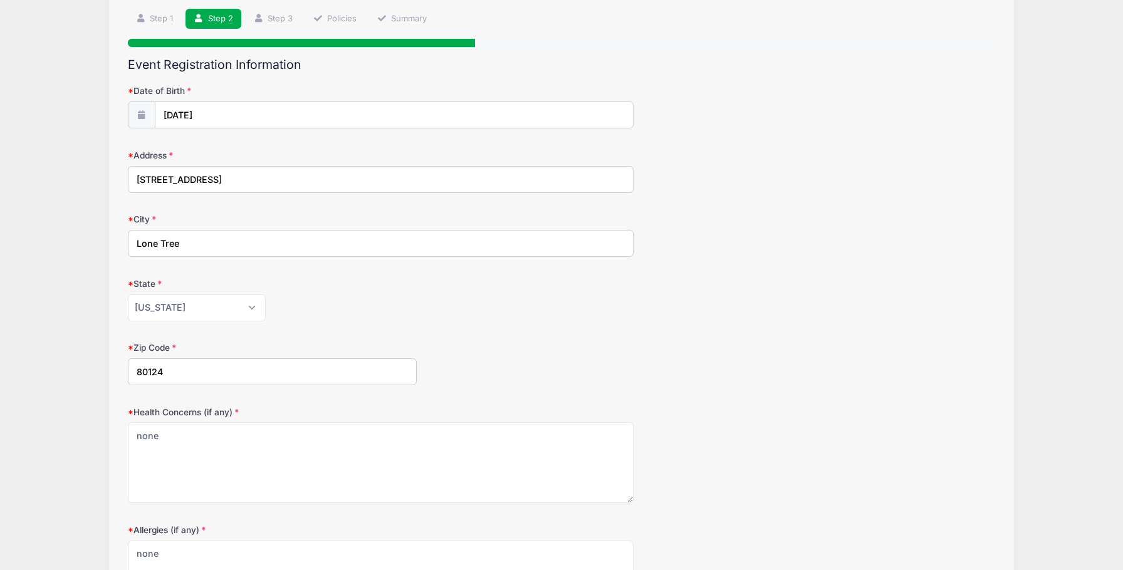
scroll to position [81, 0]
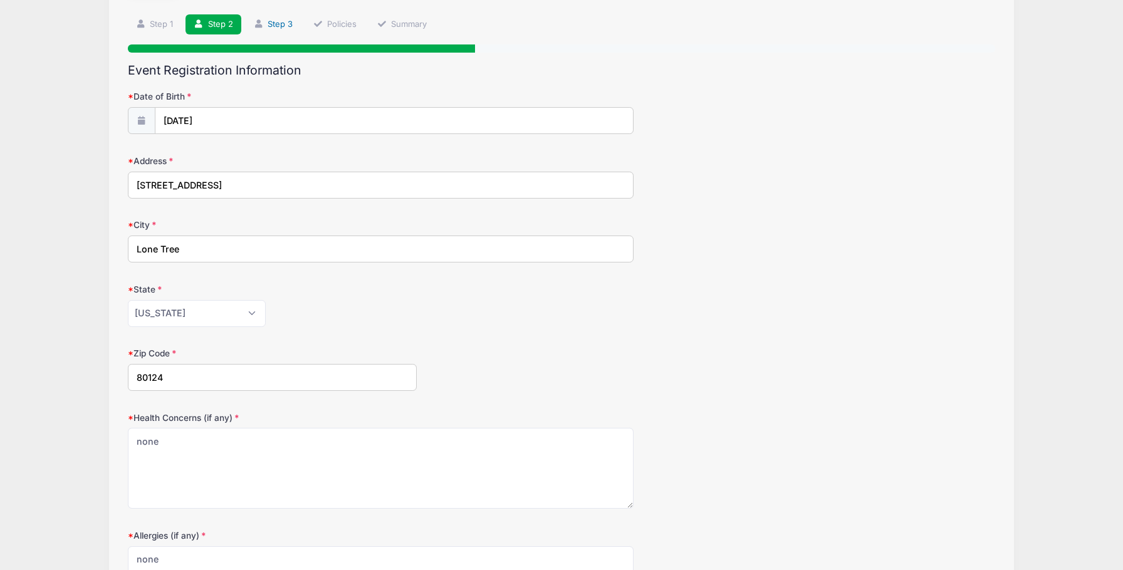
click at [279, 22] on link "Step 3" at bounding box center [273, 24] width 56 height 21
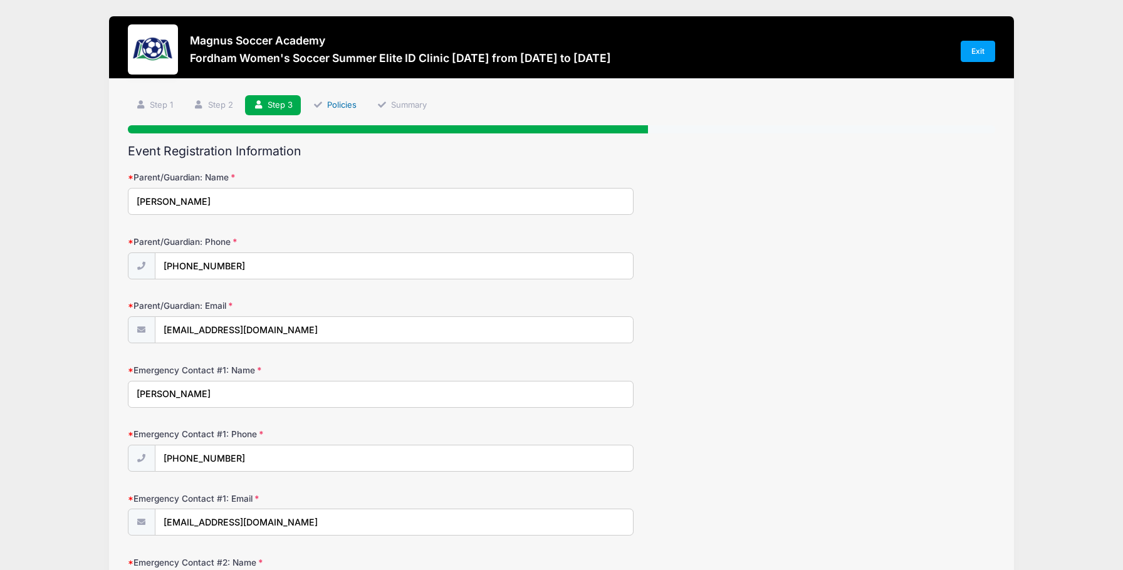
click at [342, 107] on link "Policies" at bounding box center [335, 105] width 60 height 21
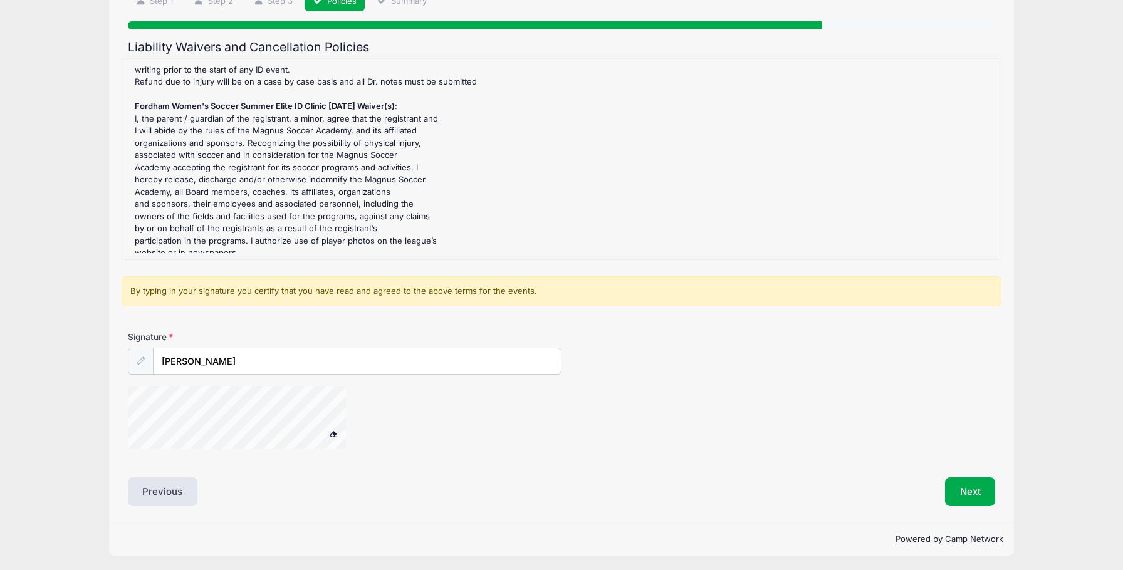
scroll to position [103, 0]
click at [982, 493] on button "Next" at bounding box center [970, 492] width 51 height 29
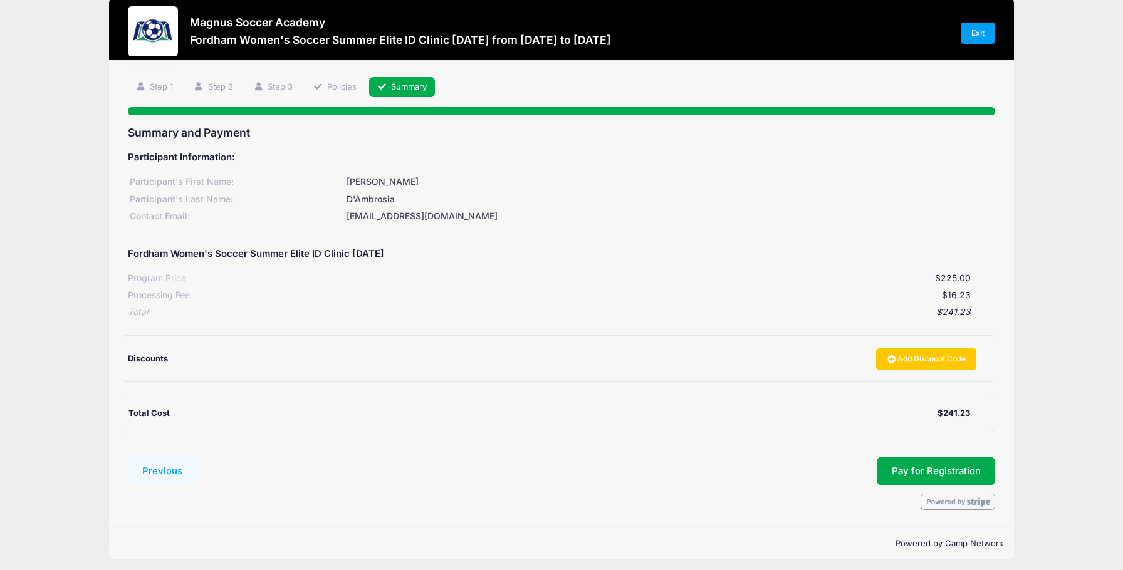
scroll to position [18, 0]
